Goal: Communication & Community: Participate in discussion

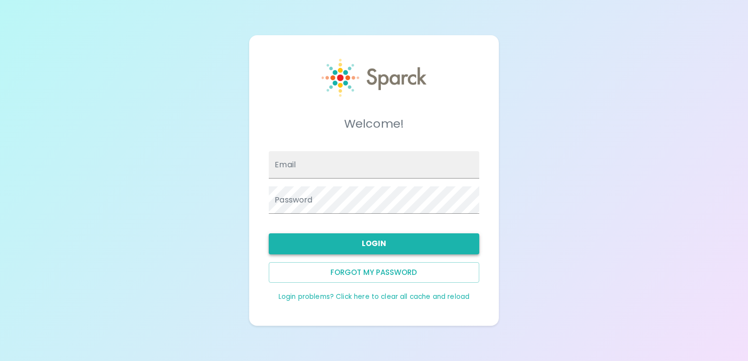
type input "[EMAIL_ADDRESS][DOMAIN_NAME]"
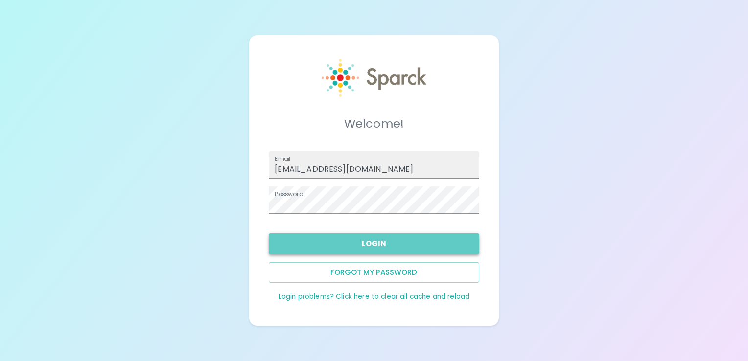
click at [293, 240] on button "Login" at bounding box center [374, 244] width 210 height 21
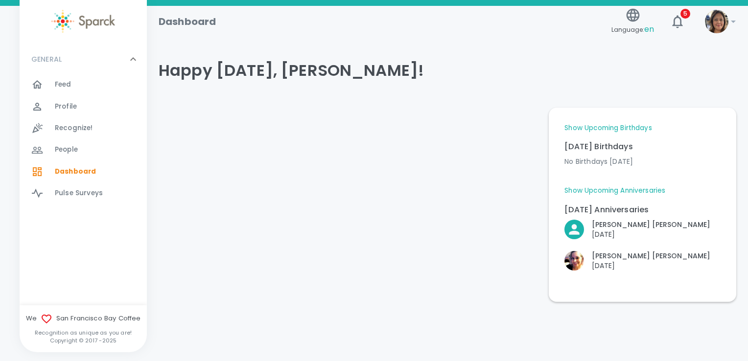
click at [43, 91] on div "Feed 0" at bounding box center [89, 85] width 116 height 14
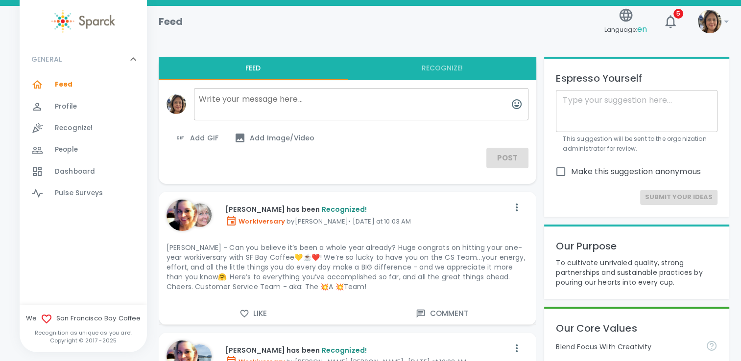
click at [264, 322] on button "Like" at bounding box center [253, 314] width 189 height 21
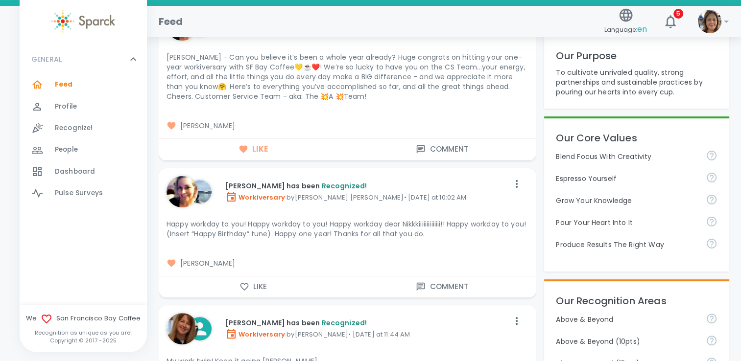
scroll to position [196, 0]
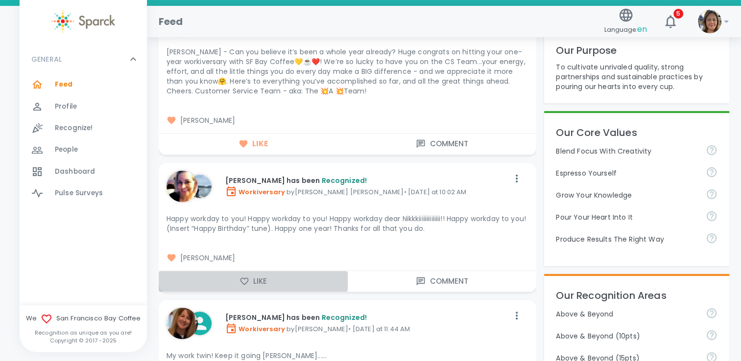
click at [234, 279] on button "Like" at bounding box center [253, 281] width 189 height 21
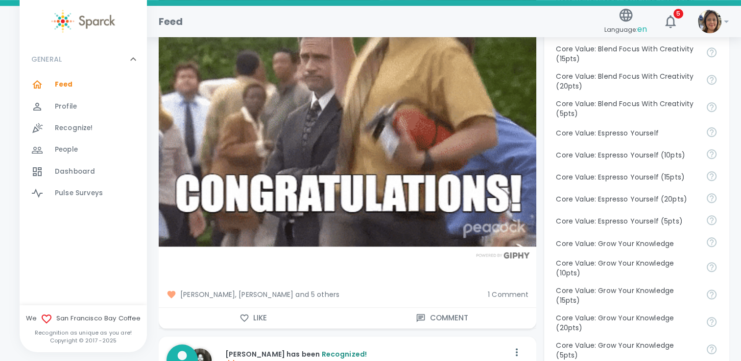
scroll to position [686, 0]
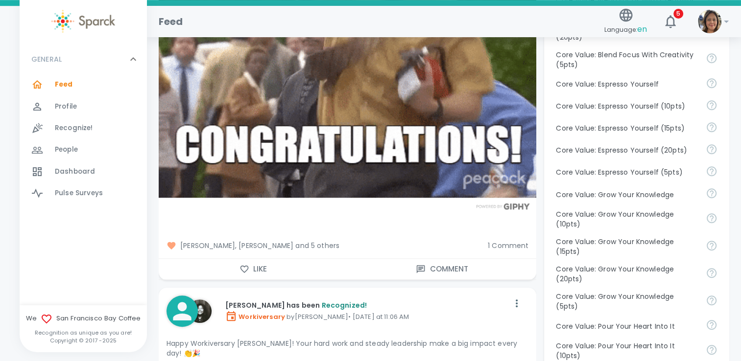
click at [494, 246] on span "1 Comment" at bounding box center [508, 246] width 41 height 10
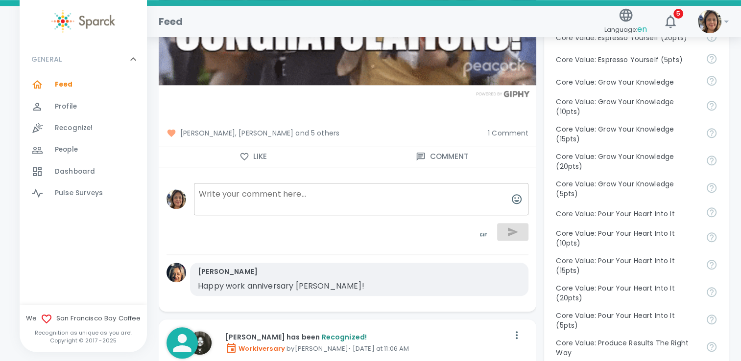
scroll to position [784, 0]
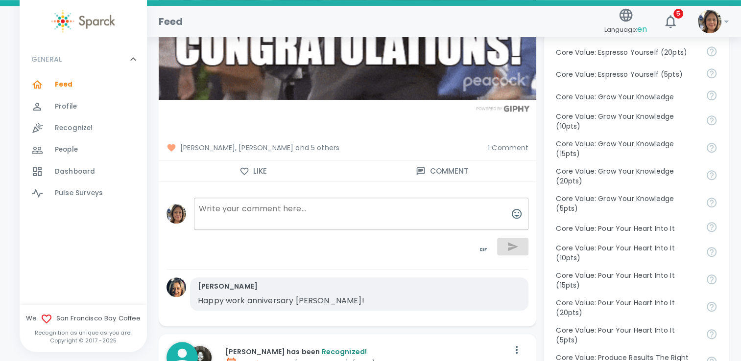
click at [268, 144] on span "[PERSON_NAME], [PERSON_NAME] and 5 others" at bounding box center [323, 148] width 313 height 10
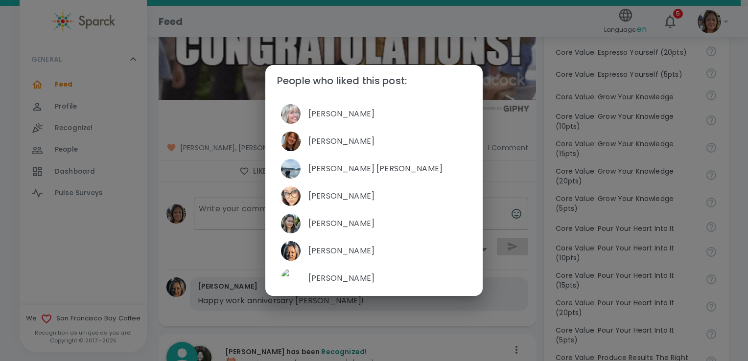
click at [196, 175] on div "People who liked this post: [PERSON_NAME] [PERSON_NAME] [PERSON_NAME] [PERSON_N…" at bounding box center [374, 180] width 748 height 361
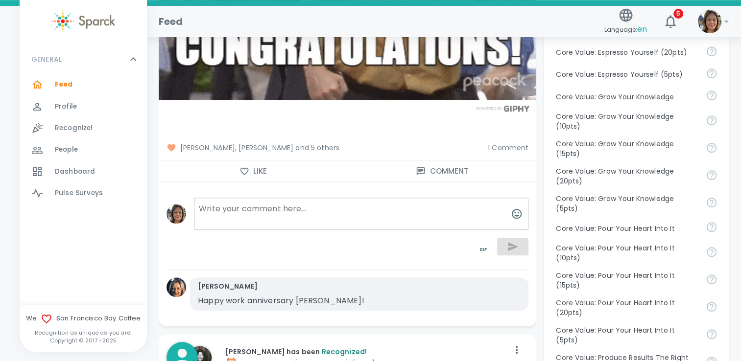
click at [247, 172] on icon "button" at bounding box center [244, 172] width 10 height 10
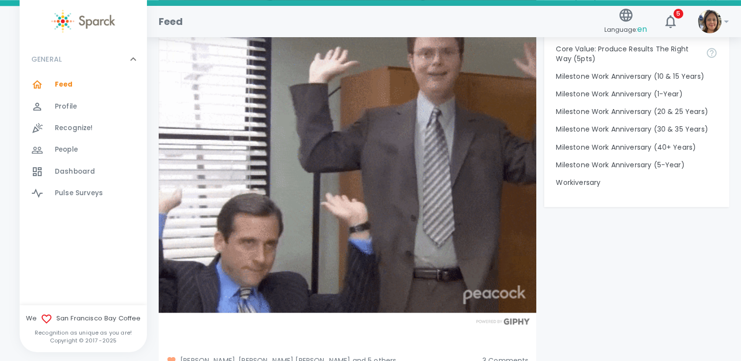
scroll to position [1371, 0]
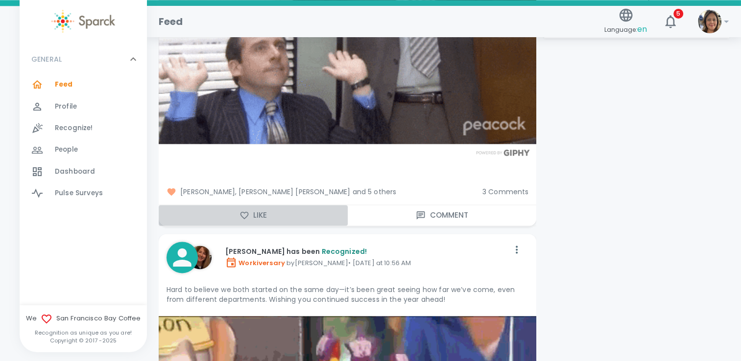
click at [243, 216] on icon "button" at bounding box center [244, 216] width 10 height 10
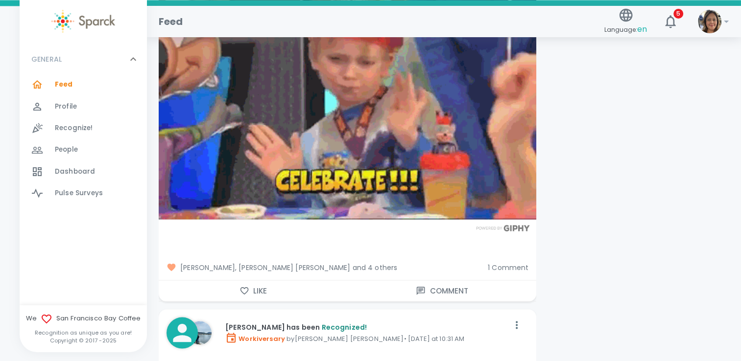
scroll to position [1763, 0]
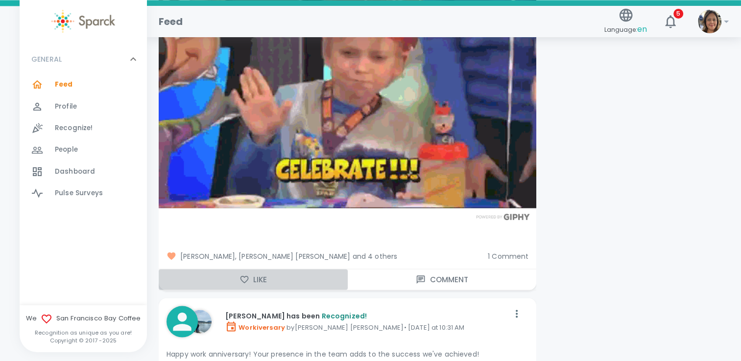
click at [298, 273] on button "Like" at bounding box center [253, 279] width 189 height 21
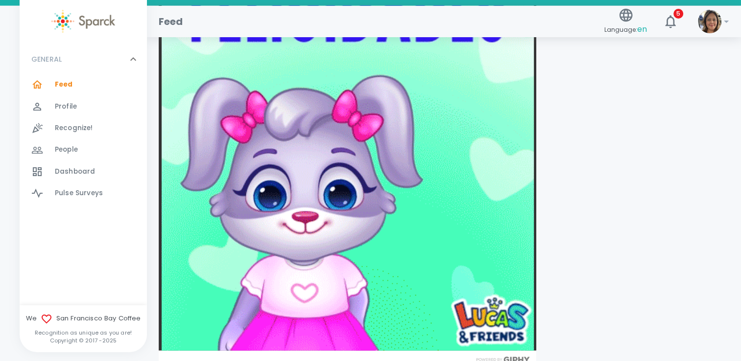
scroll to position [2351, 0]
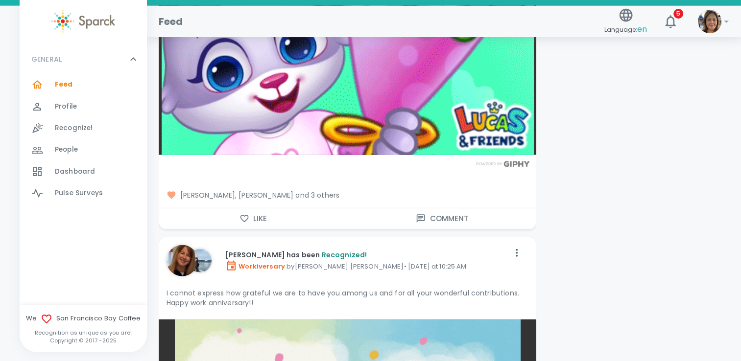
click at [249, 217] on icon "button" at bounding box center [244, 219] width 10 height 10
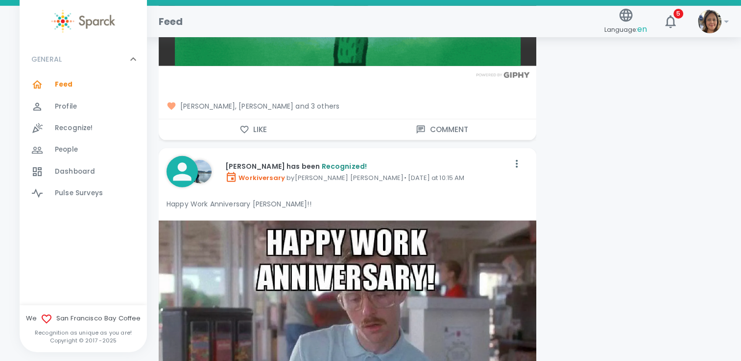
scroll to position [2987, 0]
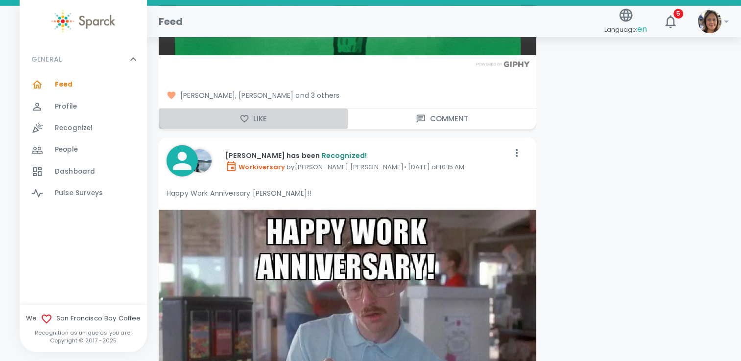
click at [239, 114] on icon "button" at bounding box center [244, 119] width 10 height 10
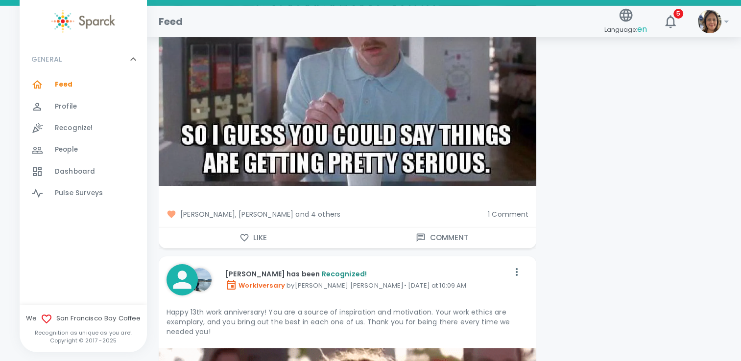
scroll to position [3281, 0]
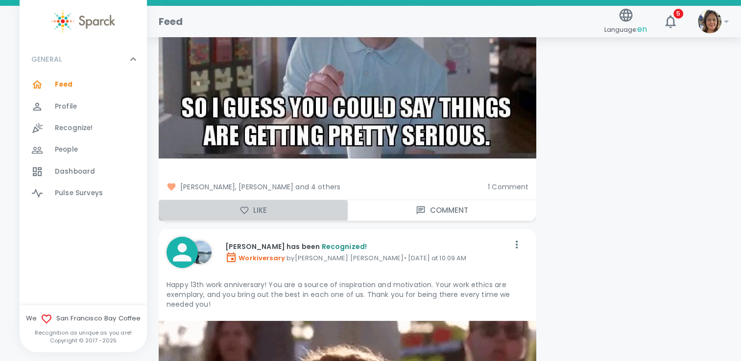
click at [243, 207] on icon "button" at bounding box center [244, 211] width 10 height 10
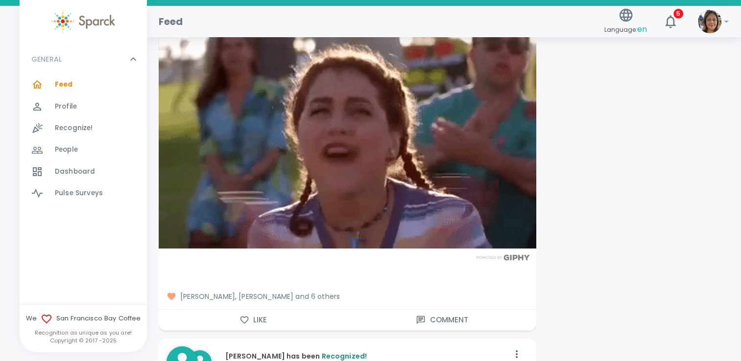
scroll to position [3575, 0]
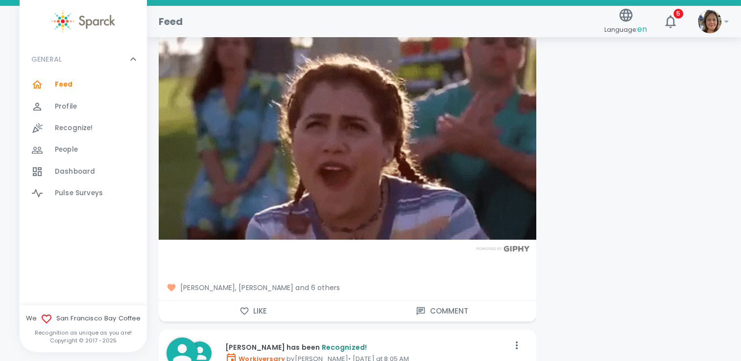
click at [288, 301] on button "Like" at bounding box center [253, 311] width 189 height 21
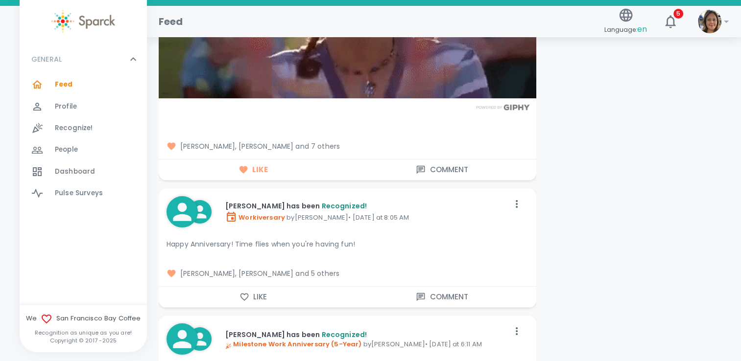
scroll to position [3722, 0]
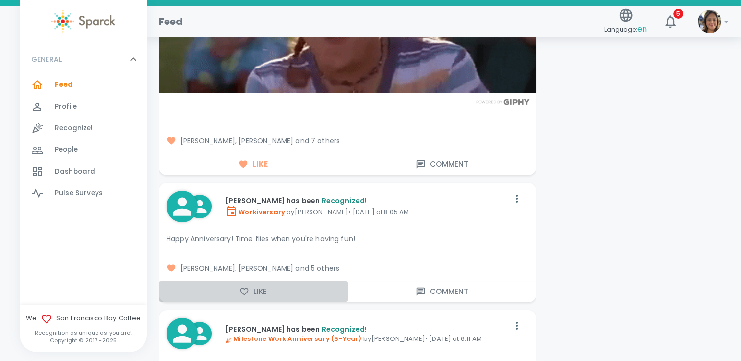
click at [286, 292] on button "Like" at bounding box center [253, 292] width 189 height 21
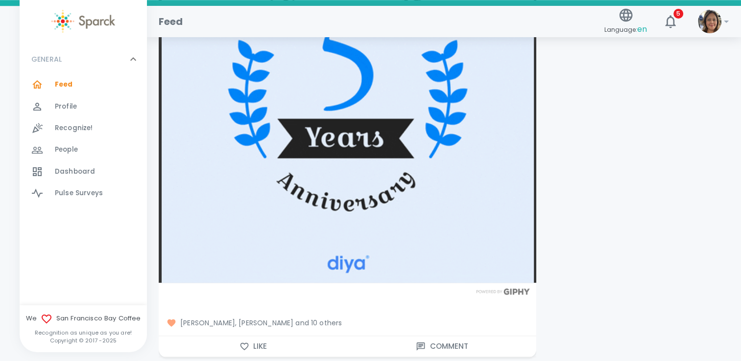
scroll to position [4603, 0]
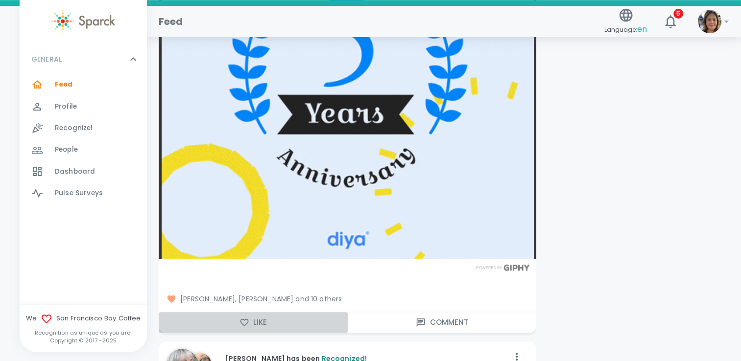
click at [237, 322] on button "Like" at bounding box center [253, 322] width 189 height 21
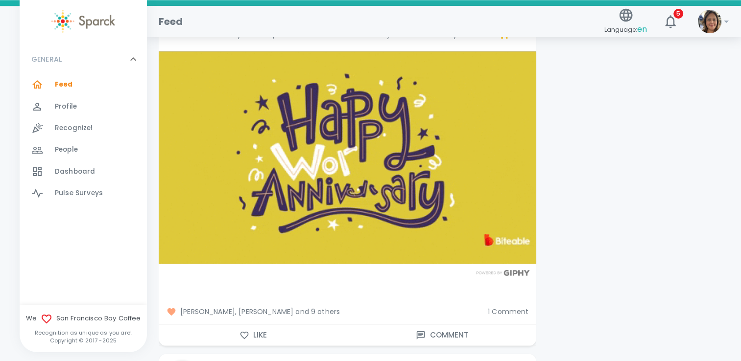
scroll to position [4995, 0]
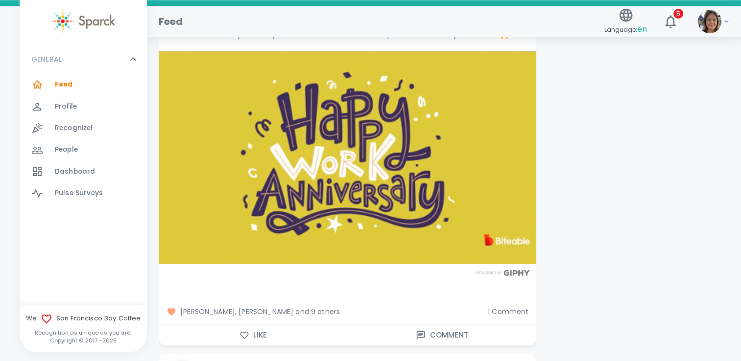
click at [262, 327] on button "Like" at bounding box center [253, 335] width 189 height 21
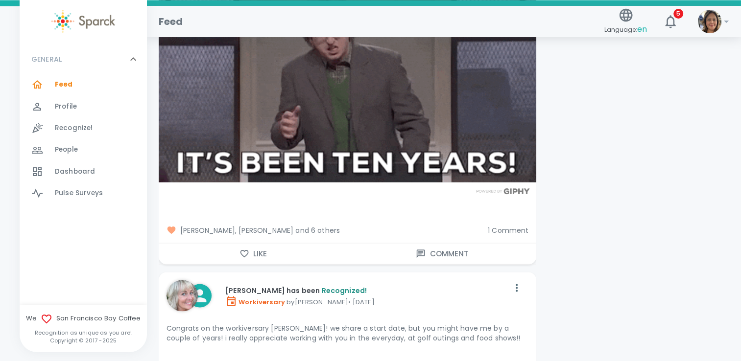
scroll to position [5485, 0]
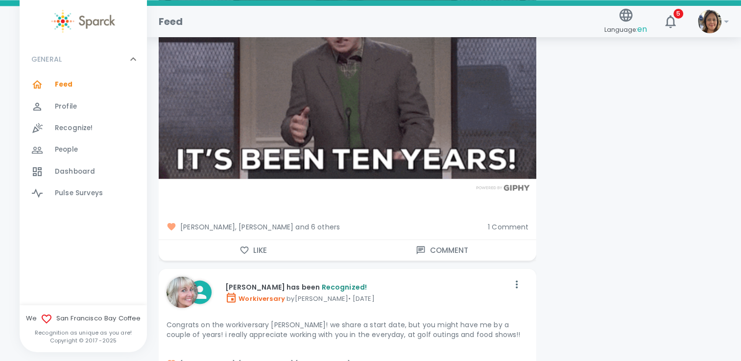
click at [243, 251] on icon "button" at bounding box center [244, 250] width 10 height 10
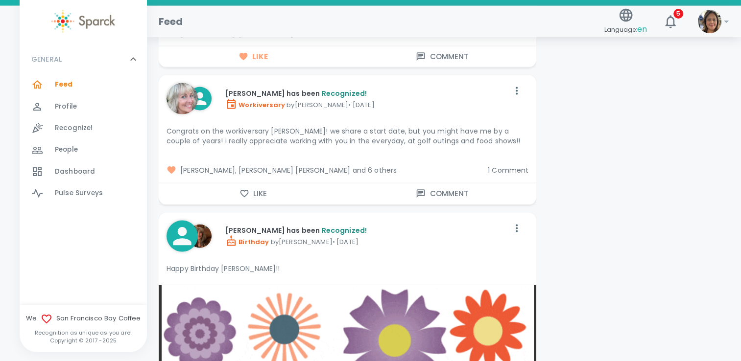
scroll to position [5681, 0]
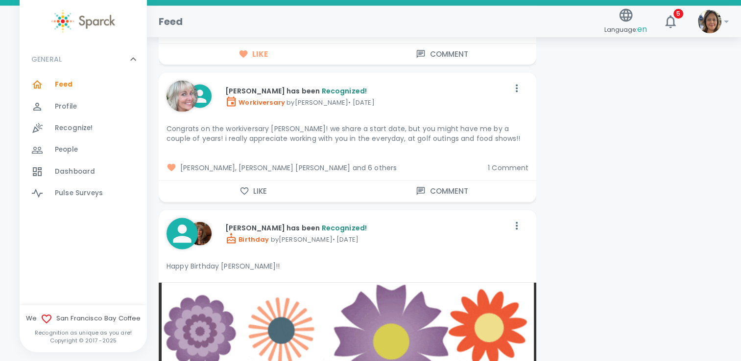
click at [259, 192] on button "Like" at bounding box center [253, 191] width 189 height 21
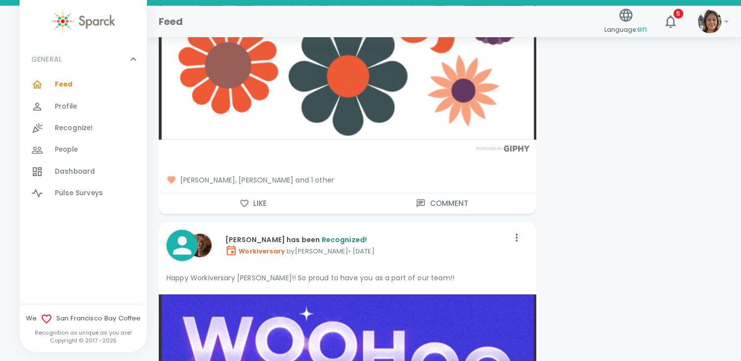
scroll to position [6219, 0]
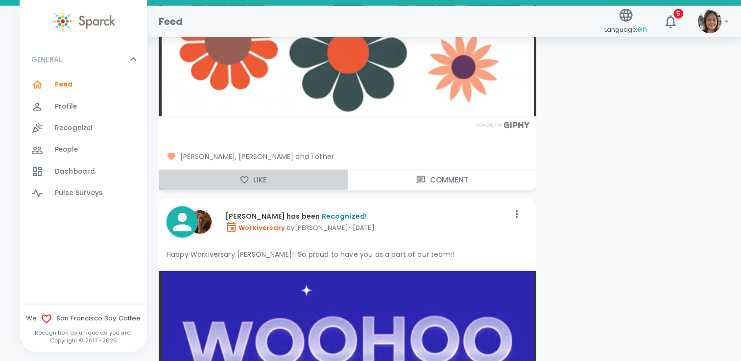
click at [266, 181] on button "Like" at bounding box center [253, 180] width 189 height 21
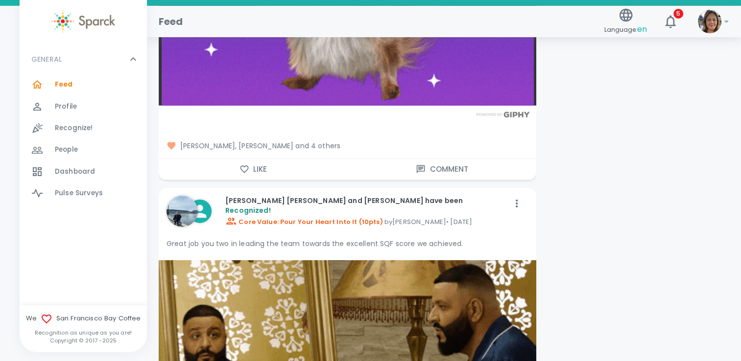
scroll to position [6758, 0]
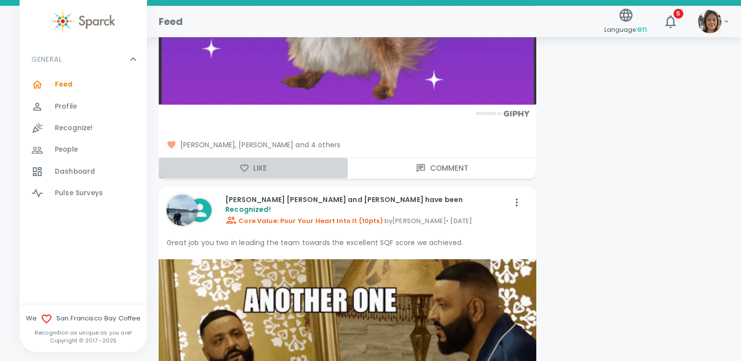
click at [251, 170] on button "Like" at bounding box center [253, 168] width 189 height 21
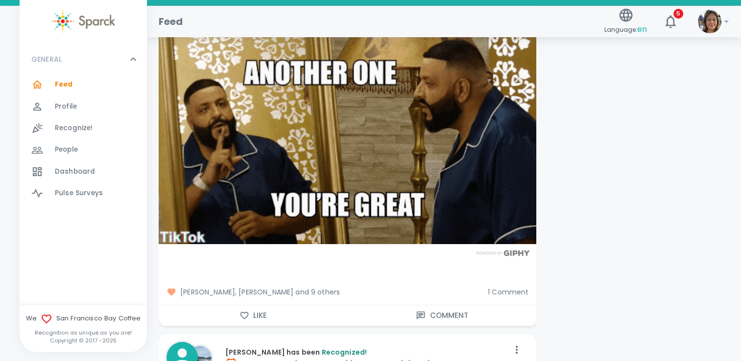
scroll to position [7003, 0]
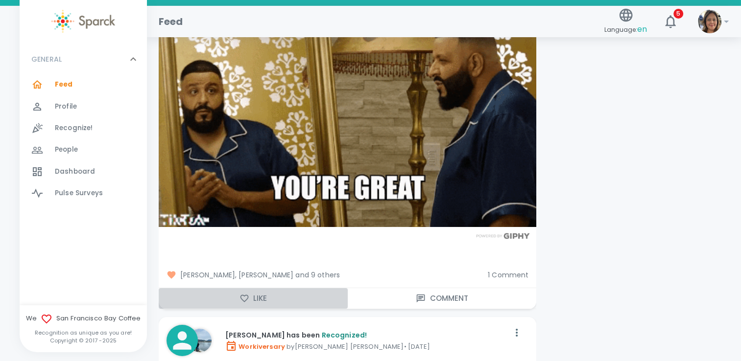
click at [264, 293] on button "Like" at bounding box center [253, 298] width 189 height 21
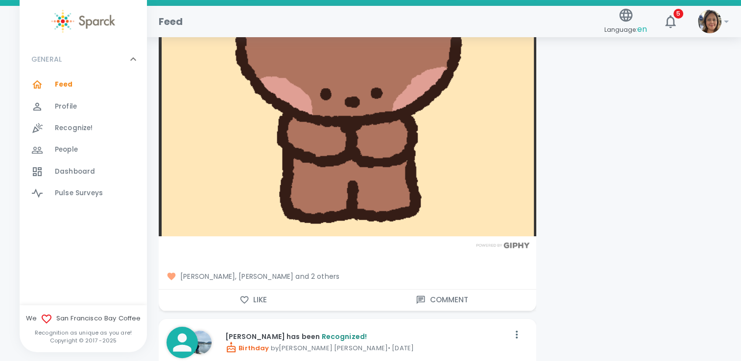
scroll to position [7590, 0]
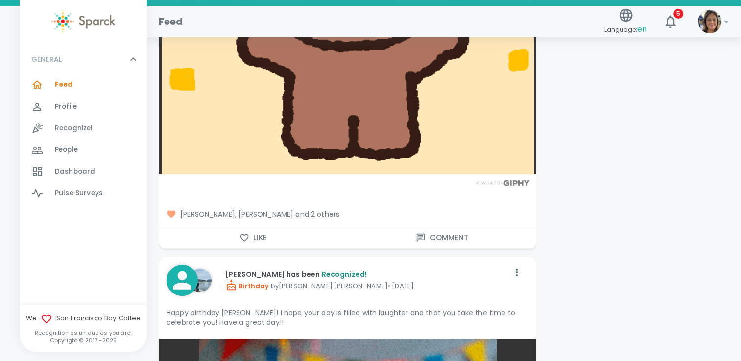
click at [290, 234] on button "Like" at bounding box center [253, 238] width 189 height 21
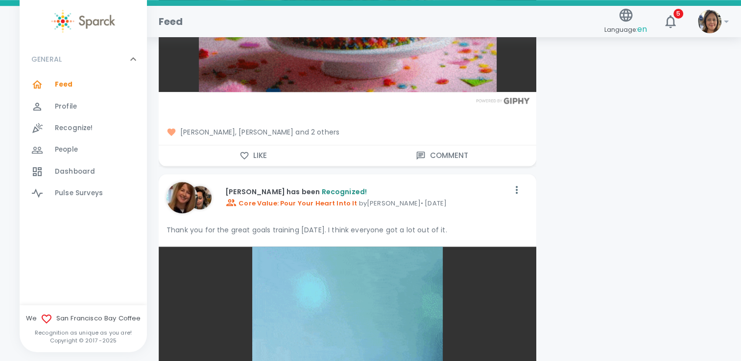
scroll to position [8227, 0]
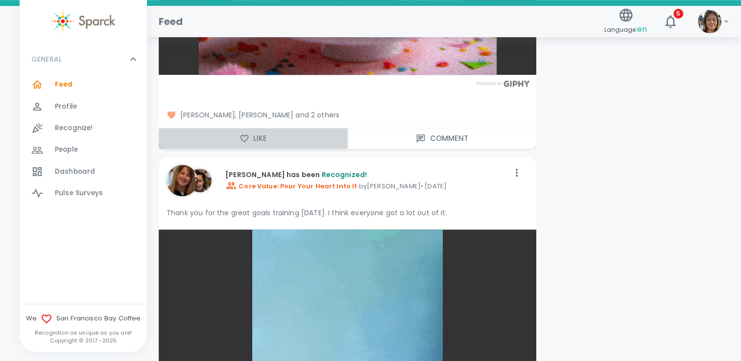
click at [262, 139] on button "Like" at bounding box center [253, 138] width 189 height 21
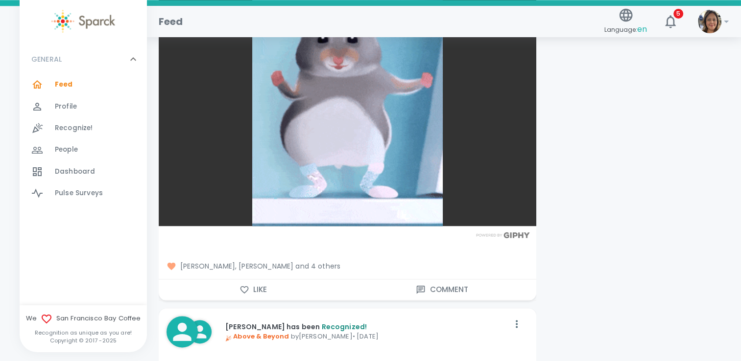
scroll to position [8619, 0]
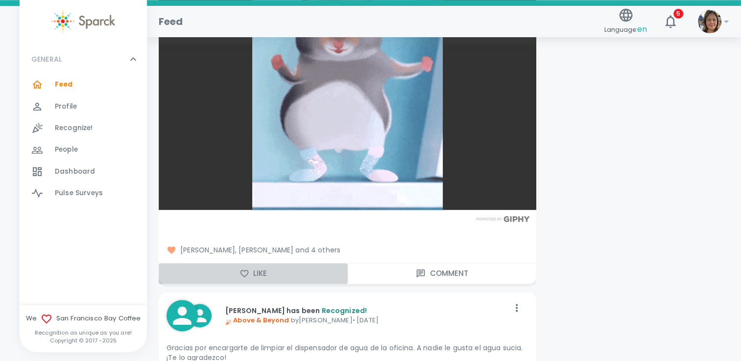
click at [261, 269] on button "Like" at bounding box center [253, 273] width 189 height 21
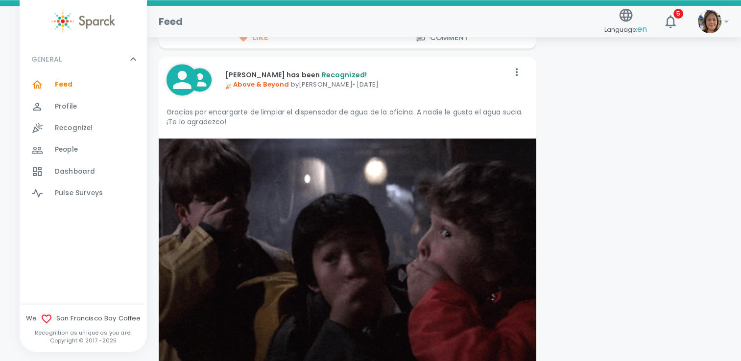
scroll to position [9011, 0]
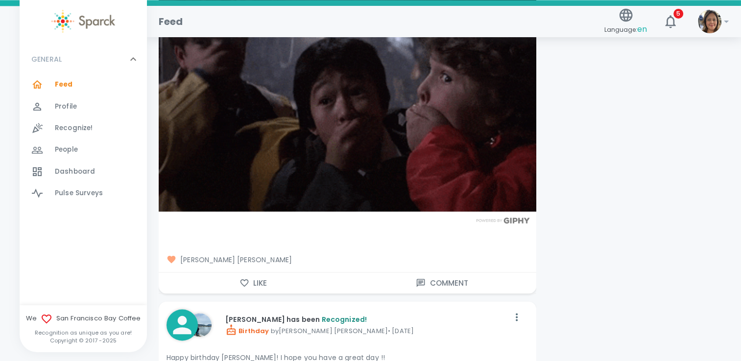
click at [261, 283] on button "Like" at bounding box center [253, 283] width 189 height 21
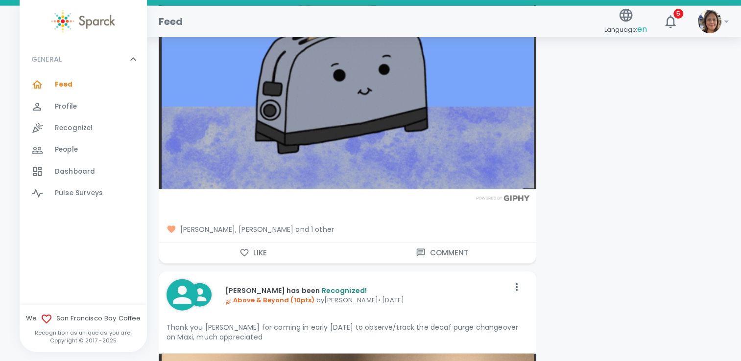
scroll to position [9598, 0]
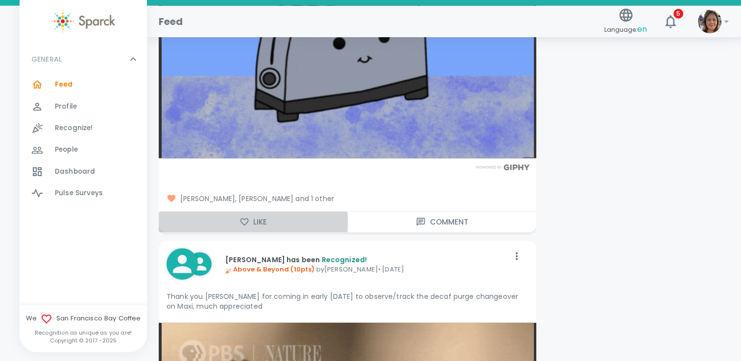
click at [264, 216] on button "Like" at bounding box center [253, 222] width 189 height 21
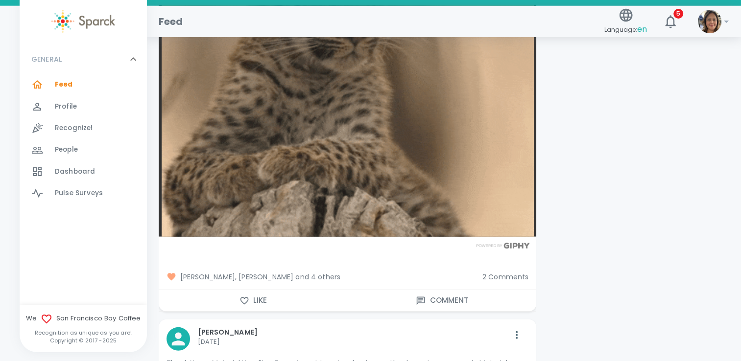
scroll to position [10186, 0]
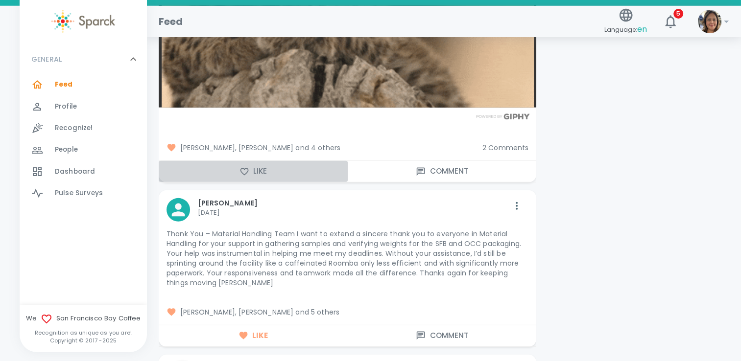
click at [234, 173] on button "Like" at bounding box center [253, 171] width 189 height 21
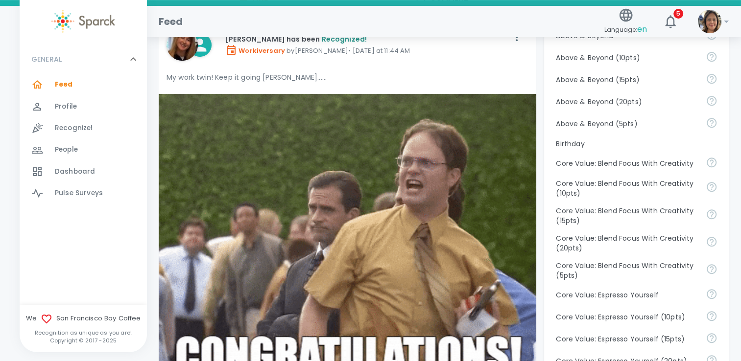
scroll to position [0, 0]
